Goal: Navigation & Orientation: Find specific page/section

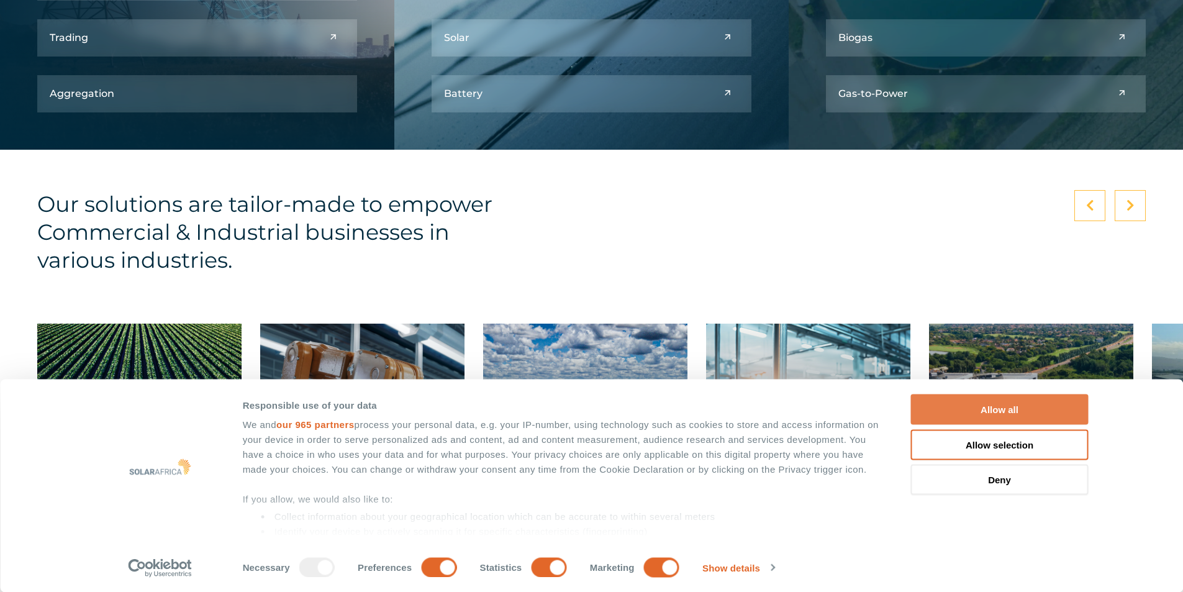
drag, startPoint x: 996, startPoint y: 405, endPoint x: 990, endPoint y: 399, distance: 9.2
click at [996, 404] on button "Allow all" at bounding box center [1000, 409] width 178 height 30
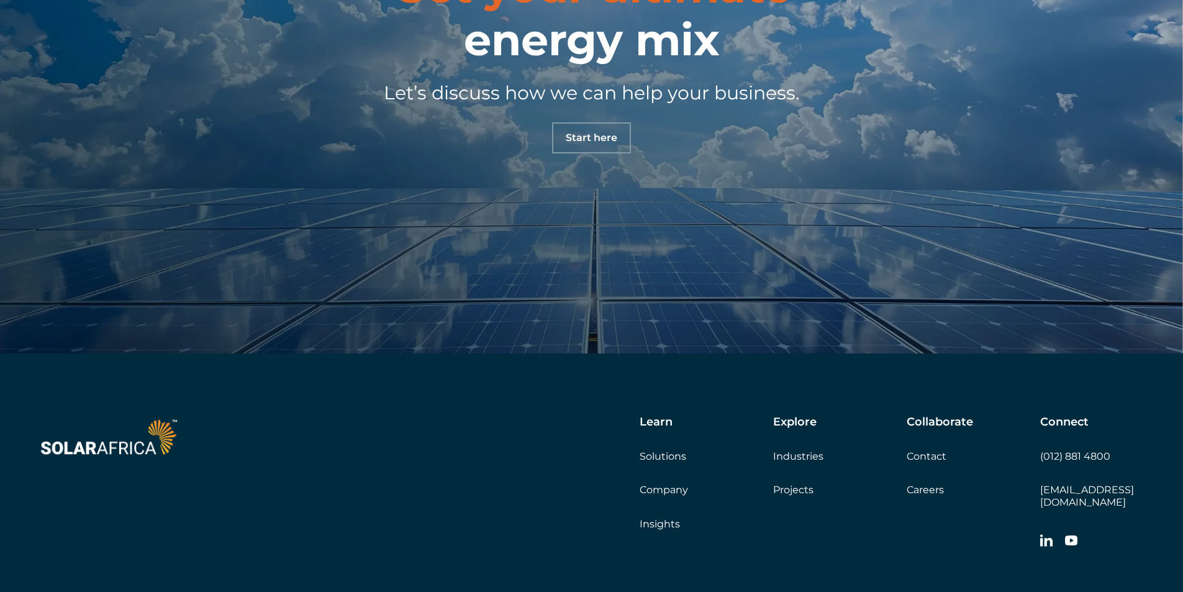
scroll to position [4390, 0]
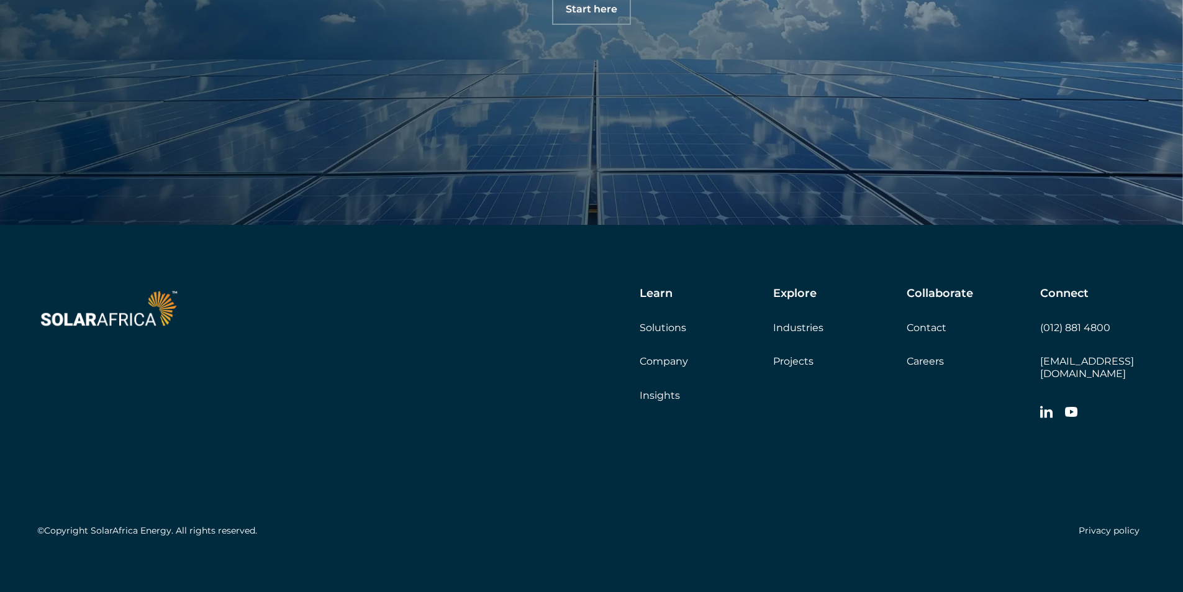
click at [650, 359] on link "Company" at bounding box center [663, 361] width 48 height 12
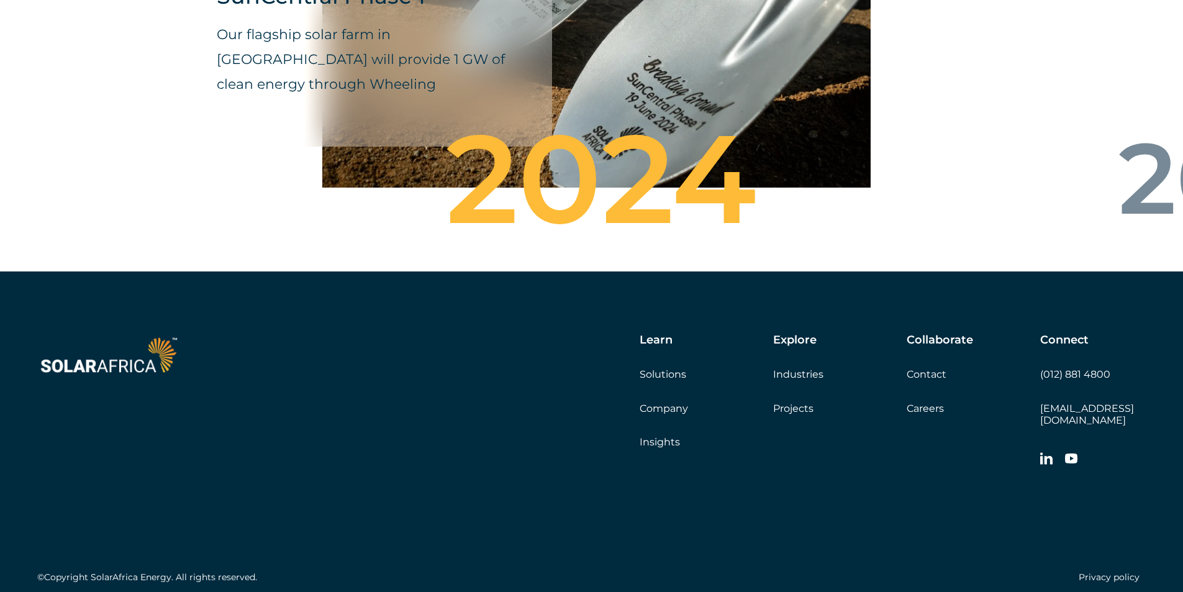
scroll to position [4361, 0]
